Goal: Navigation & Orientation: Find specific page/section

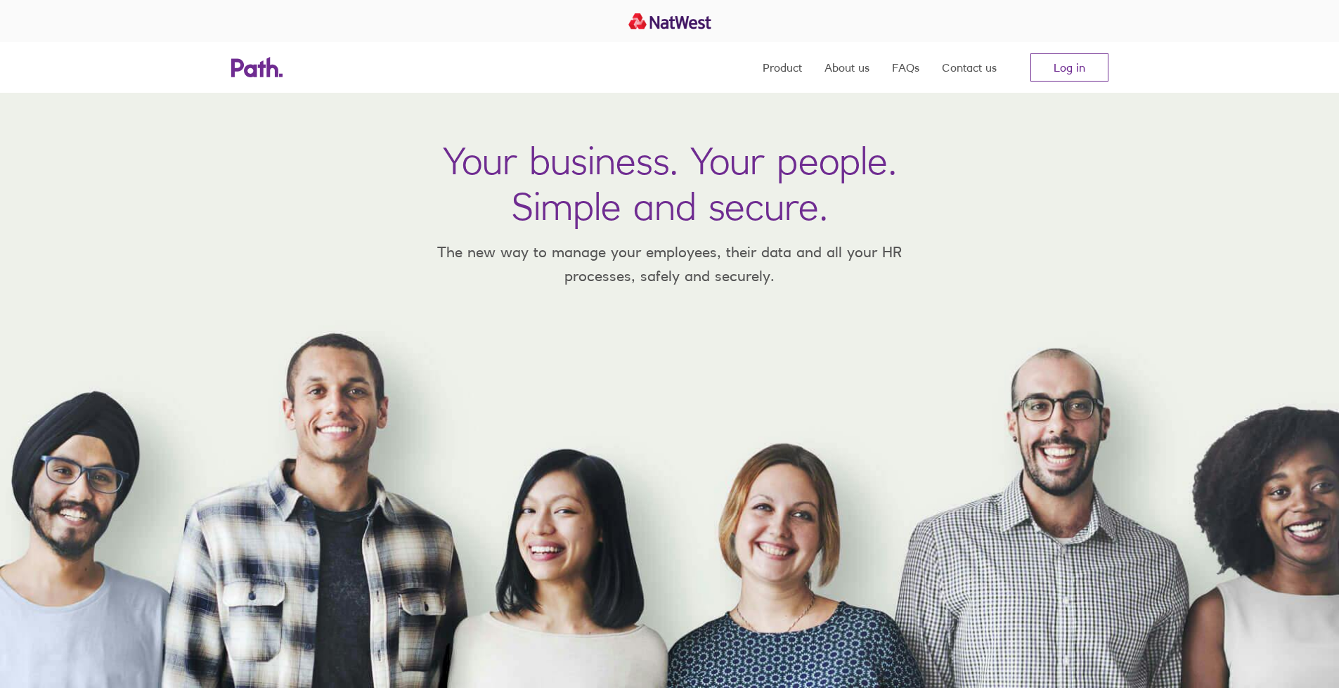
click at [1104, 71] on link "Log in" at bounding box center [1069, 67] width 78 height 28
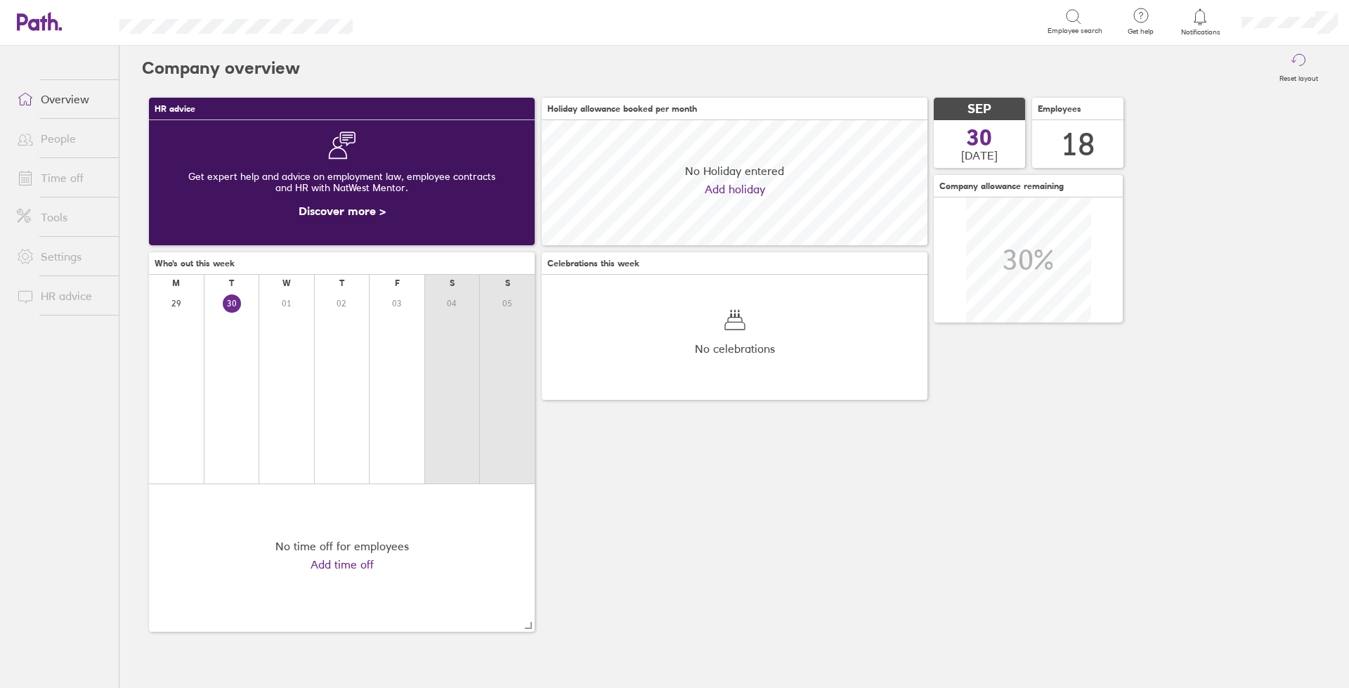
scroll to position [125, 386]
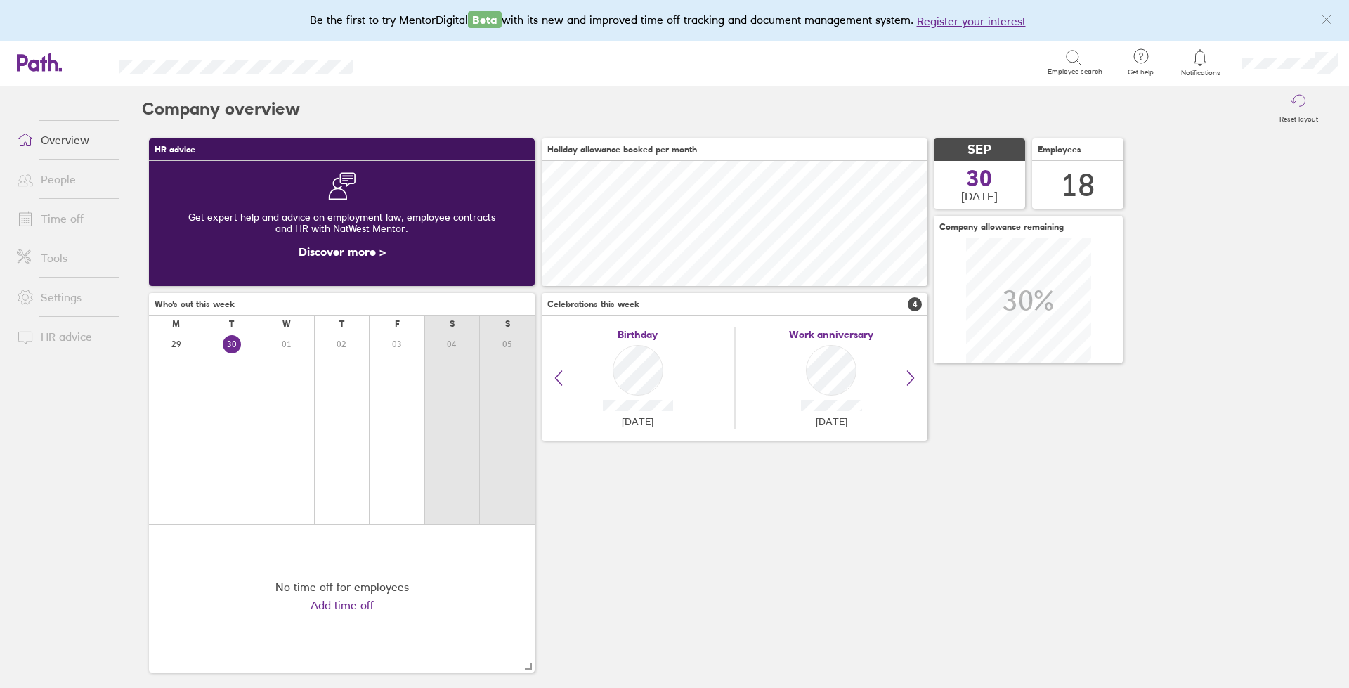
click at [73, 187] on link "People" at bounding box center [62, 179] width 113 height 28
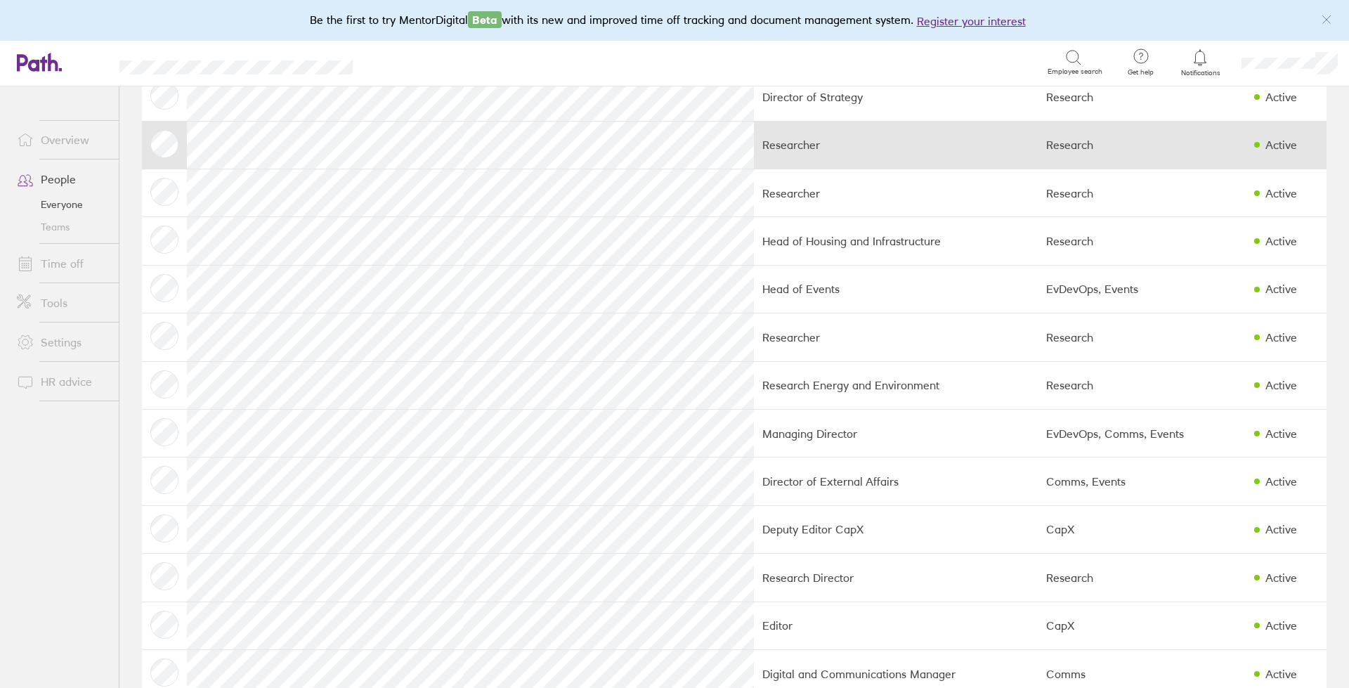
scroll to position [141, 0]
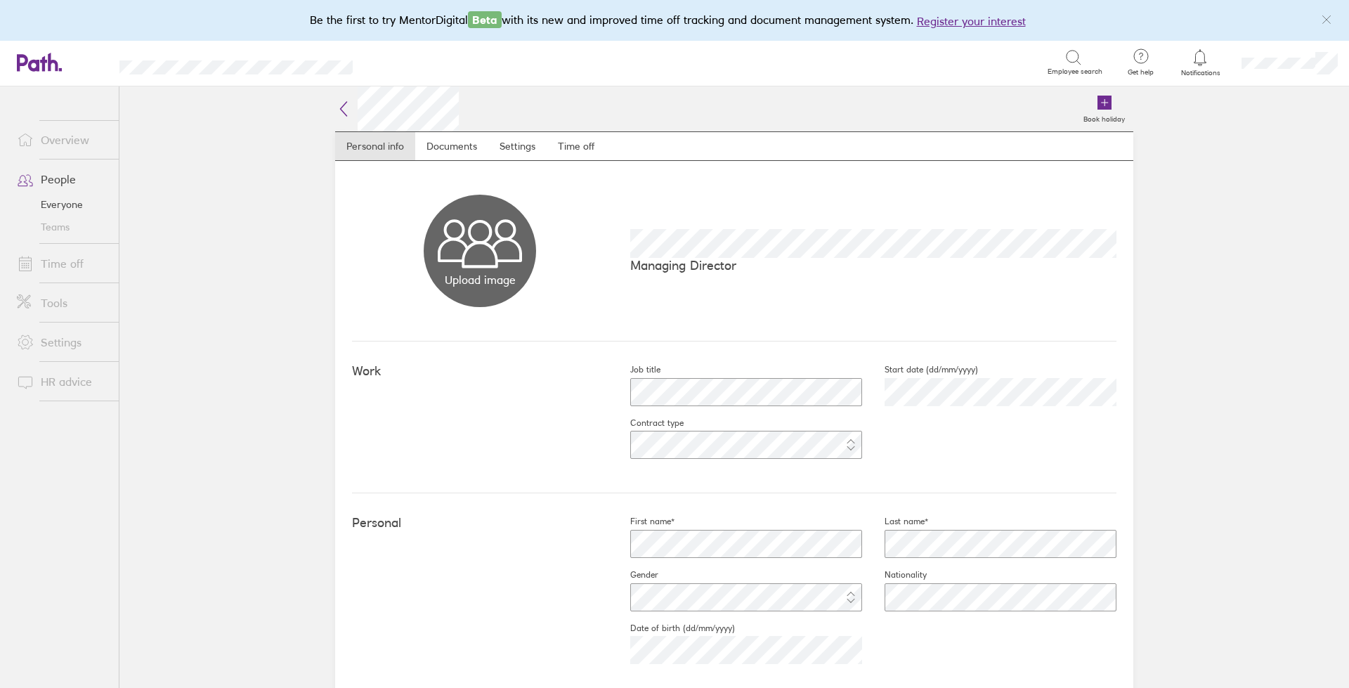
click at [77, 145] on link "Overview" at bounding box center [62, 140] width 113 height 28
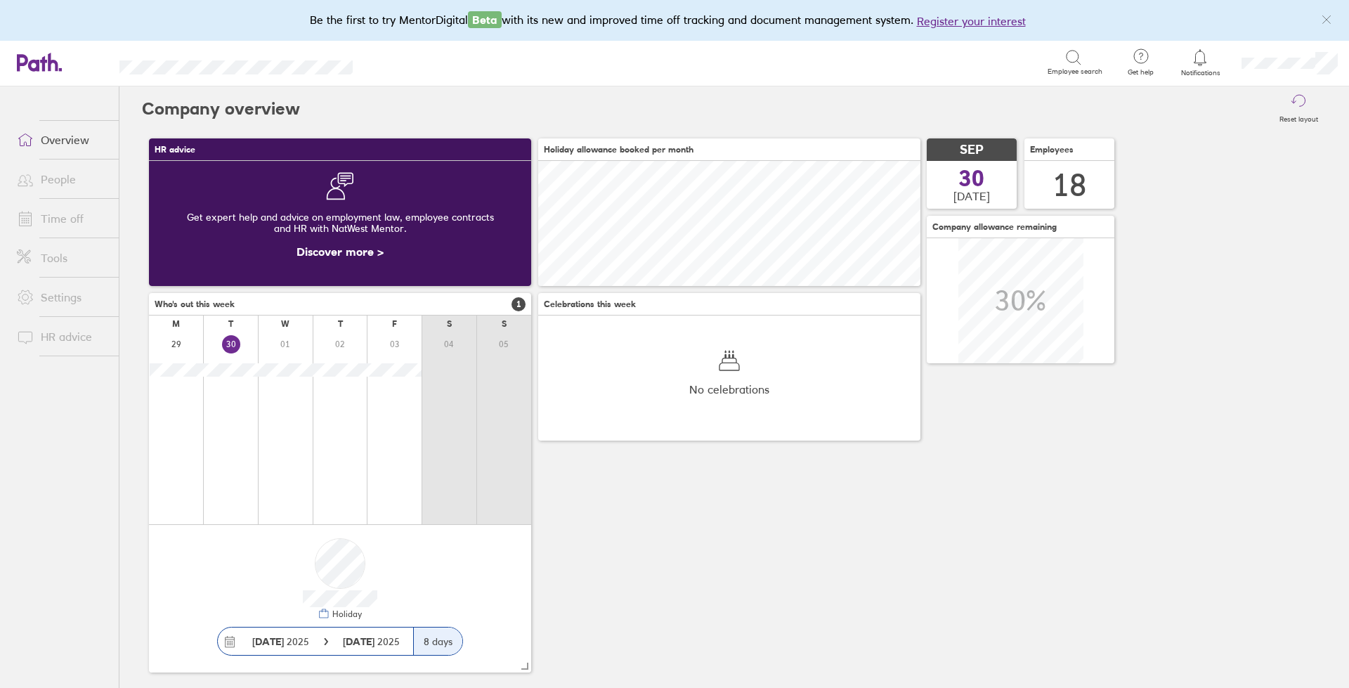
scroll to position [125, 382]
click at [70, 137] on link "Overview" at bounding box center [62, 140] width 113 height 28
click at [44, 181] on link "People" at bounding box center [62, 179] width 113 height 28
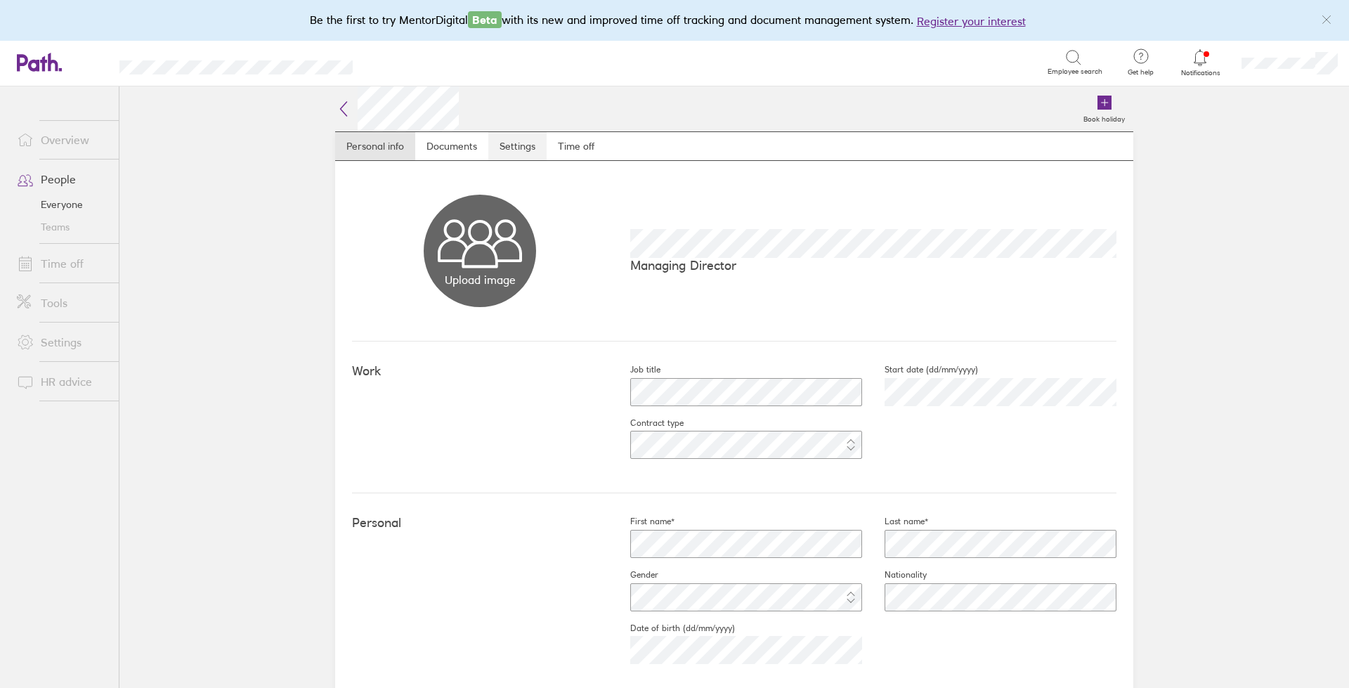
click at [519, 148] on link "Settings" at bounding box center [517, 146] width 58 height 28
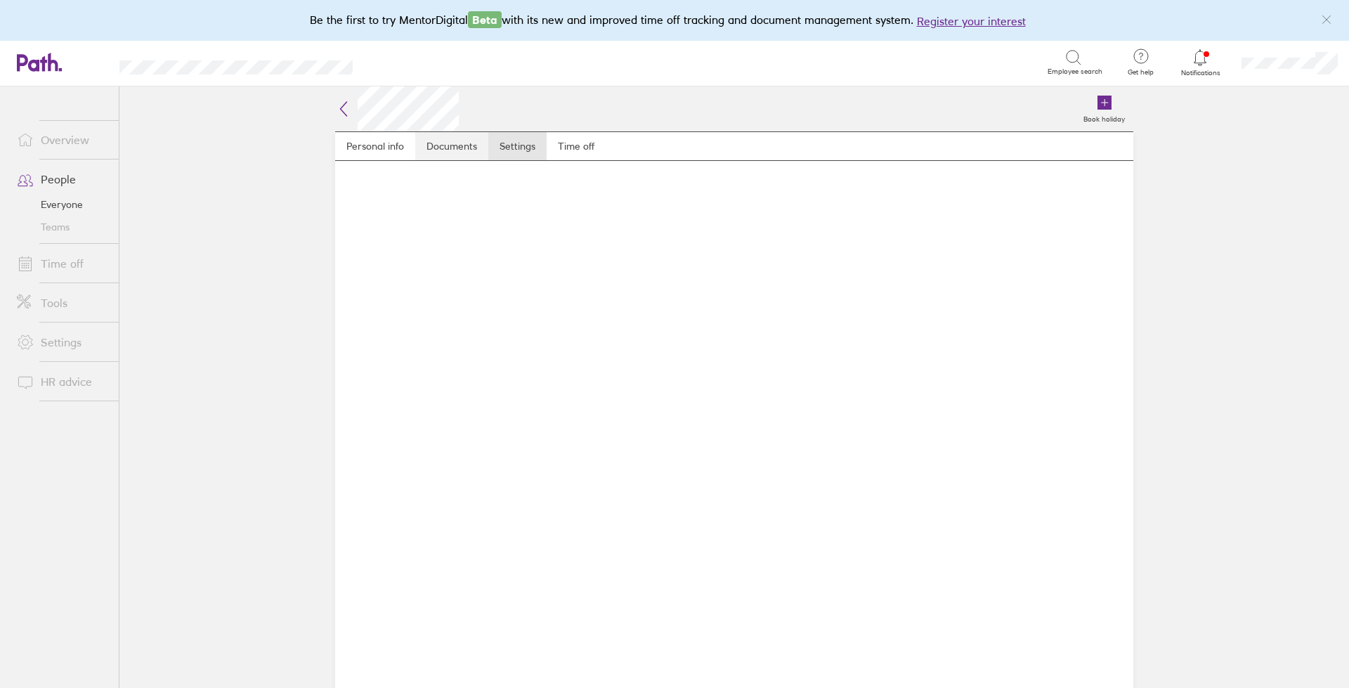
click at [448, 152] on link "Documents" at bounding box center [451, 146] width 73 height 28
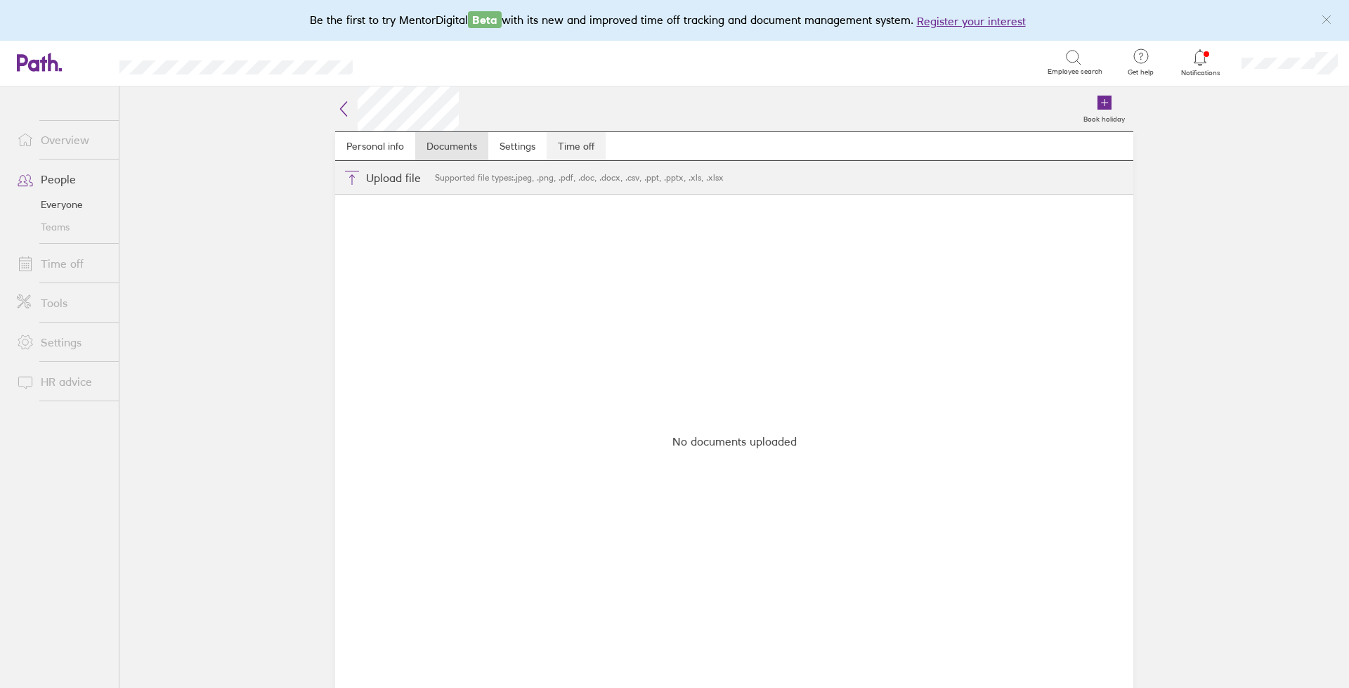
click at [571, 142] on link "Time off" at bounding box center [576, 146] width 59 height 28
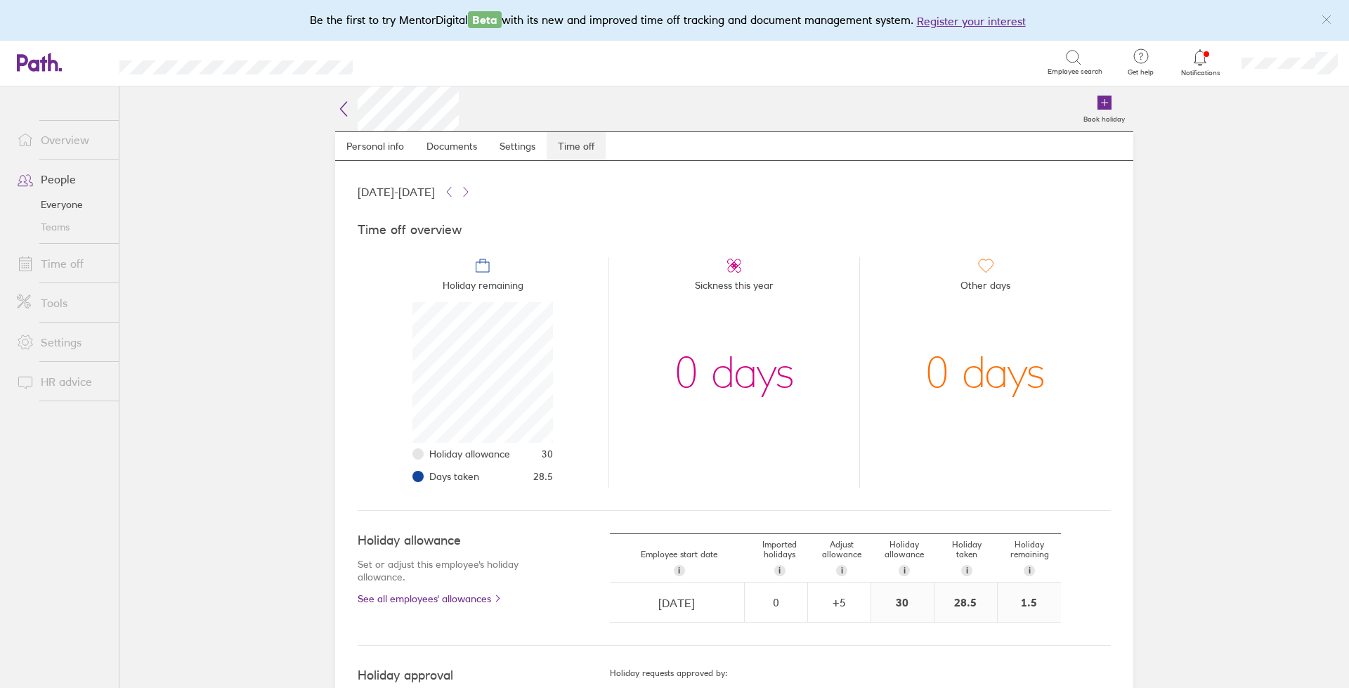
scroll to position [141, 141]
click at [392, 152] on link "Personal info" at bounding box center [375, 146] width 80 height 28
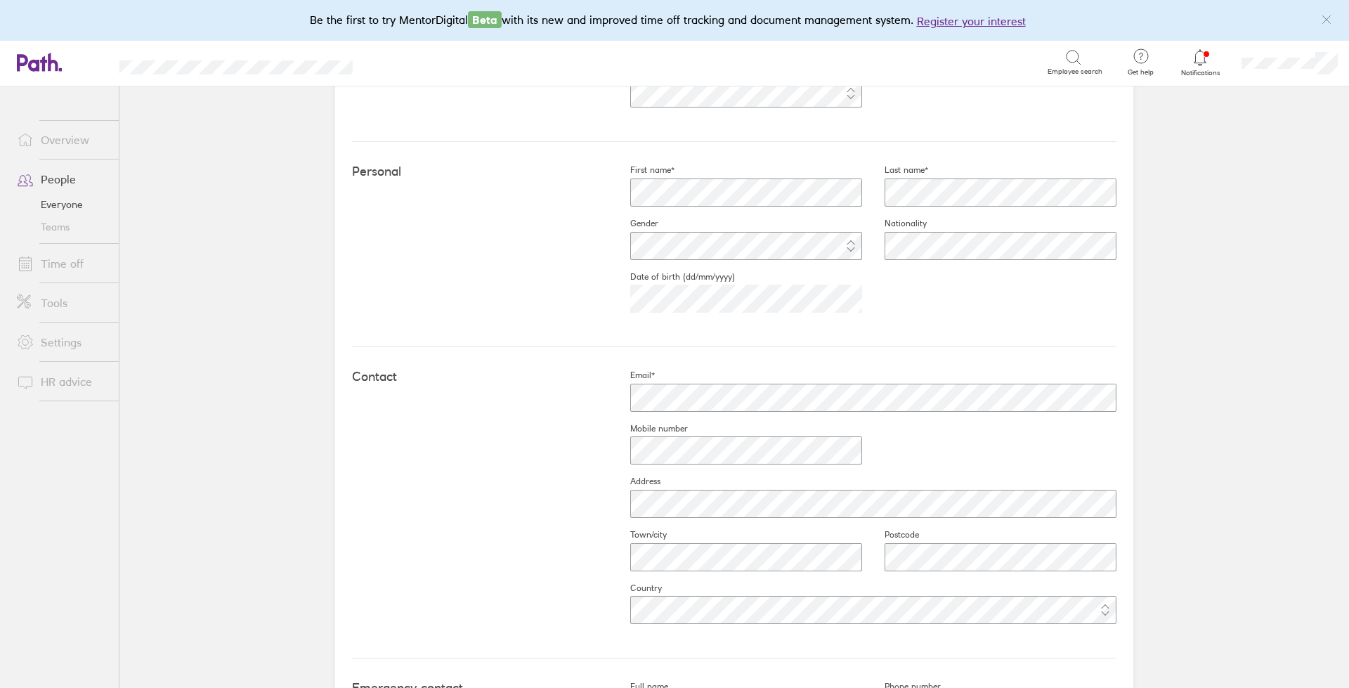
scroll to position [505, 0]
